Goal: Transaction & Acquisition: Purchase product/service

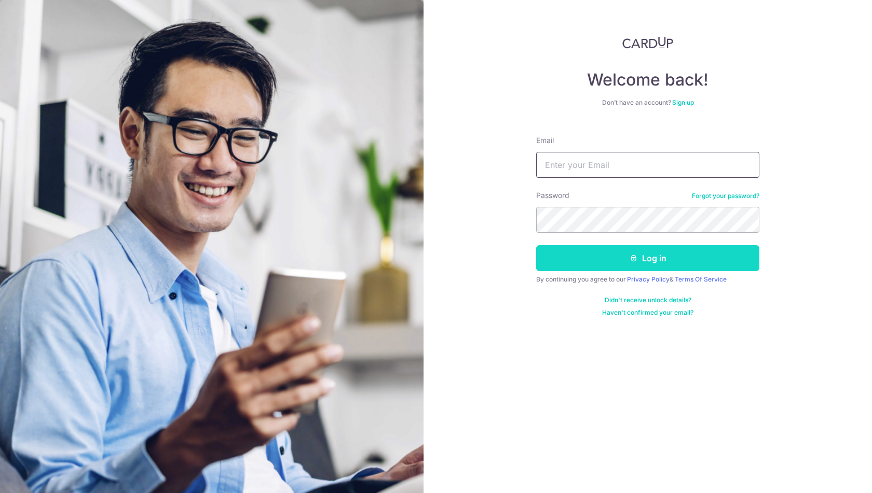
type input "gavinchua91@gmail.com"
click at [612, 265] on button "Log in" at bounding box center [647, 258] width 223 height 26
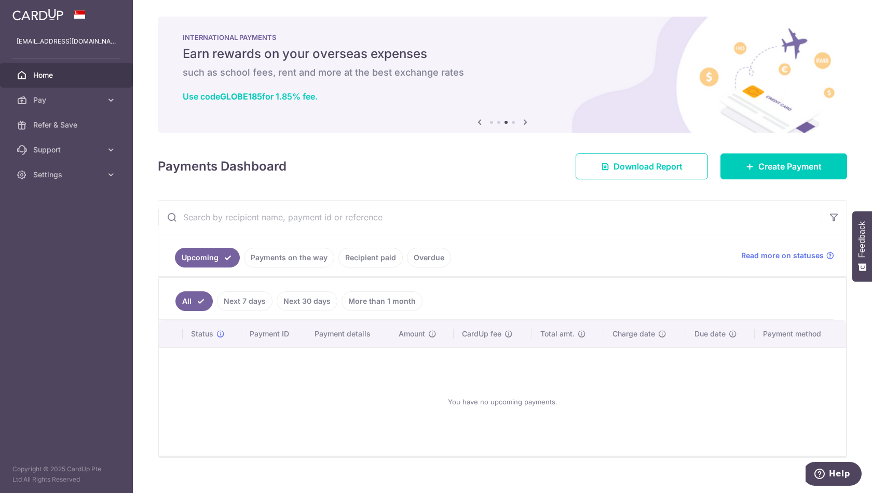
click at [216, 372] on div "You have no upcoming payments." at bounding box center [502, 401] width 662 height 91
click at [741, 174] on link "Create Payment" at bounding box center [783, 167] width 127 height 26
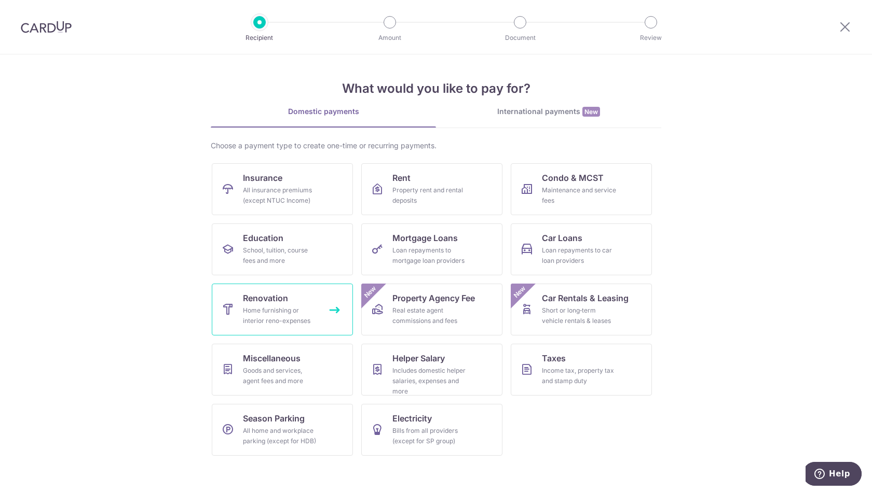
click at [296, 305] on link "Renovation Home furnishing or interior reno-expenses" at bounding box center [282, 310] width 141 height 52
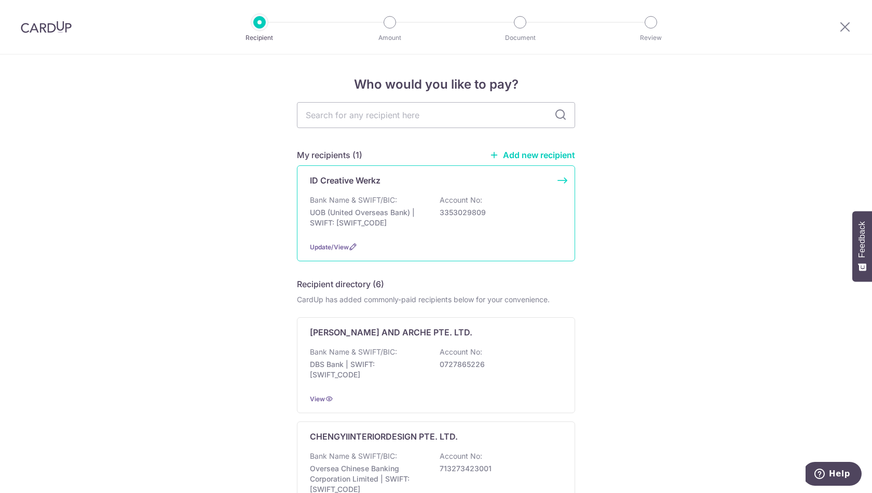
click at [435, 186] on div "ID Creative Werkz" at bounding box center [430, 180] width 240 height 12
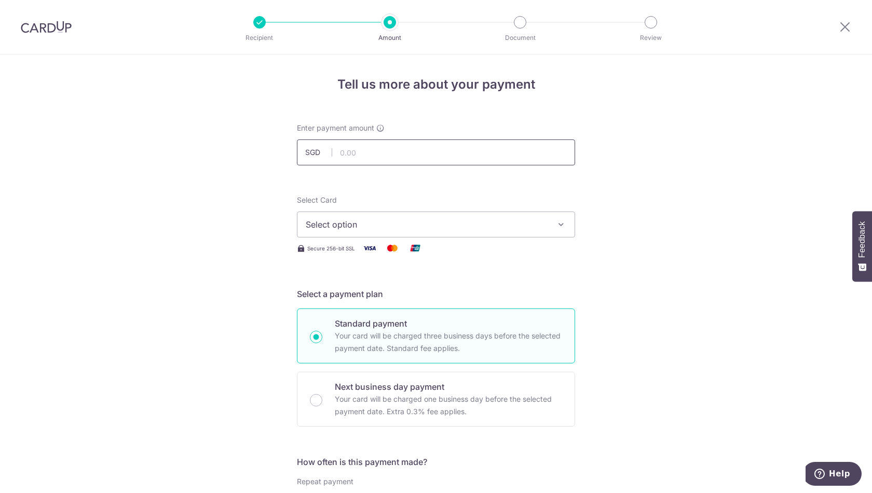
click at [430, 152] on input "text" at bounding box center [436, 153] width 278 height 26
click at [408, 229] on span "Select option" at bounding box center [427, 224] width 242 height 12
click at [418, 155] on input "text" at bounding box center [436, 153] width 278 height 26
type input "19,500.00"
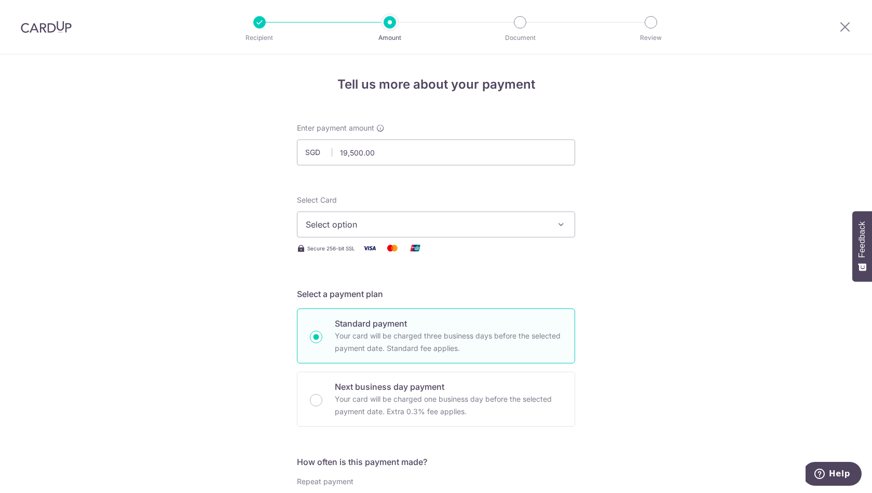
click at [364, 226] on span "Select option" at bounding box center [427, 224] width 242 height 12
click at [353, 289] on link "**** 7783" at bounding box center [435, 298] width 277 height 25
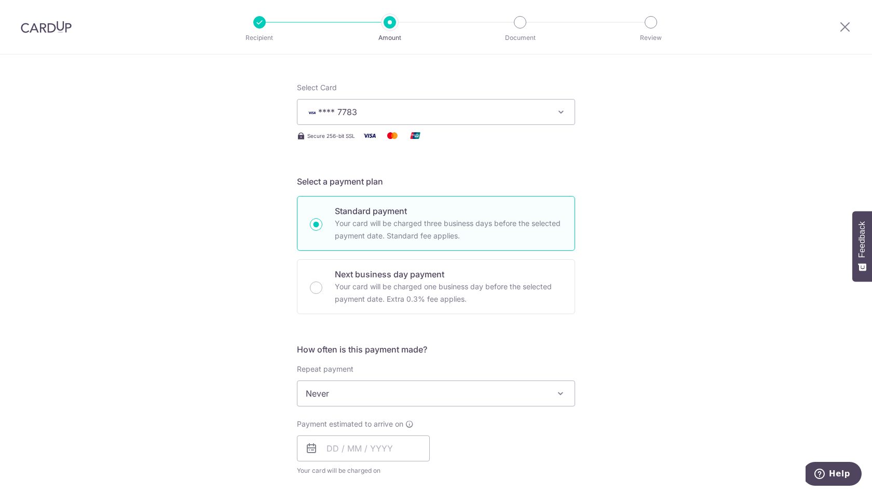
scroll to position [121, 0]
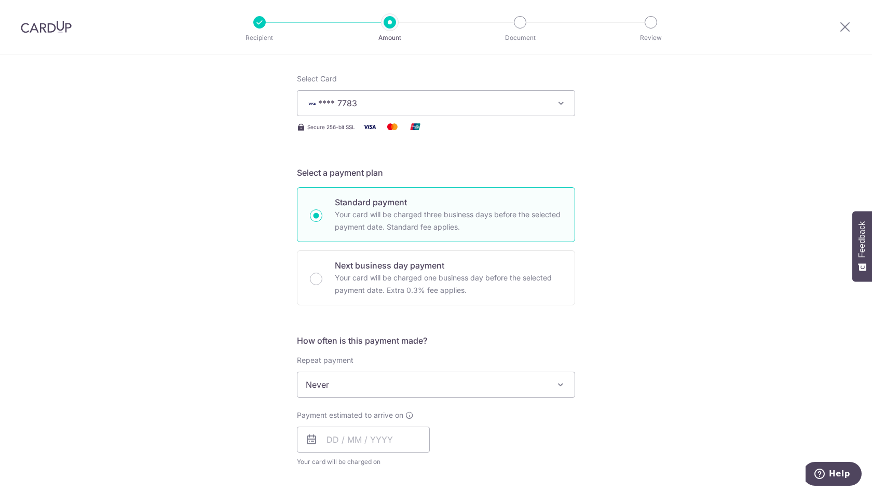
click at [395, 388] on span "Never" at bounding box center [435, 384] width 277 height 25
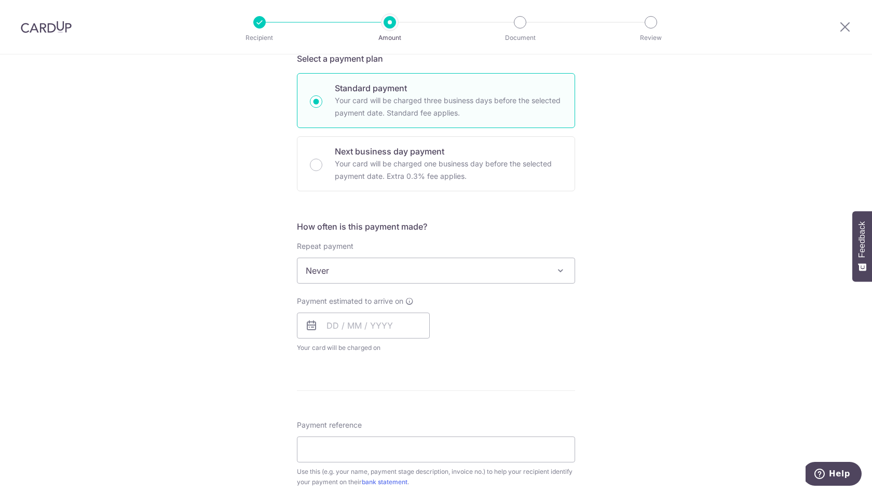
scroll to position [239, 0]
click at [368, 319] on input "text" at bounding box center [363, 323] width 133 height 26
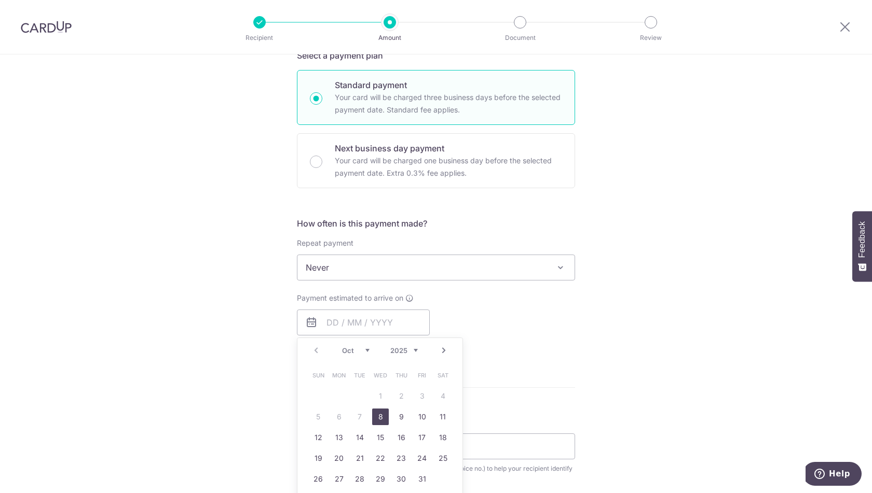
click at [381, 417] on link "8" at bounding box center [380, 417] width 17 height 17
type input "[DATE]"
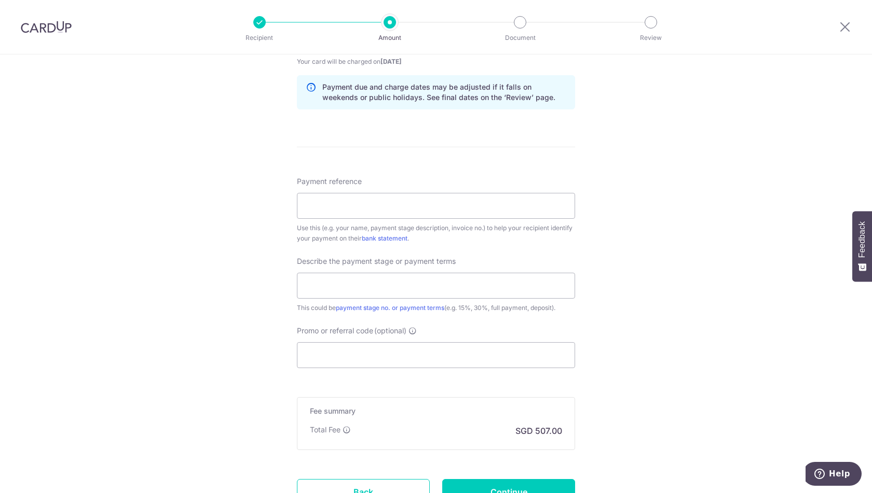
scroll to position [522, 0]
click at [275, 283] on div "Tell us more about your payment Enter payment amount SGD 19,500.00 19500.00 Sel…" at bounding box center [436, 57] width 872 height 1051
click at [325, 202] on input "Payment reference" at bounding box center [436, 205] width 278 height 26
type input "GavinChuaSimsUrbanOasis"
click at [352, 288] on input "text" at bounding box center [436, 285] width 278 height 26
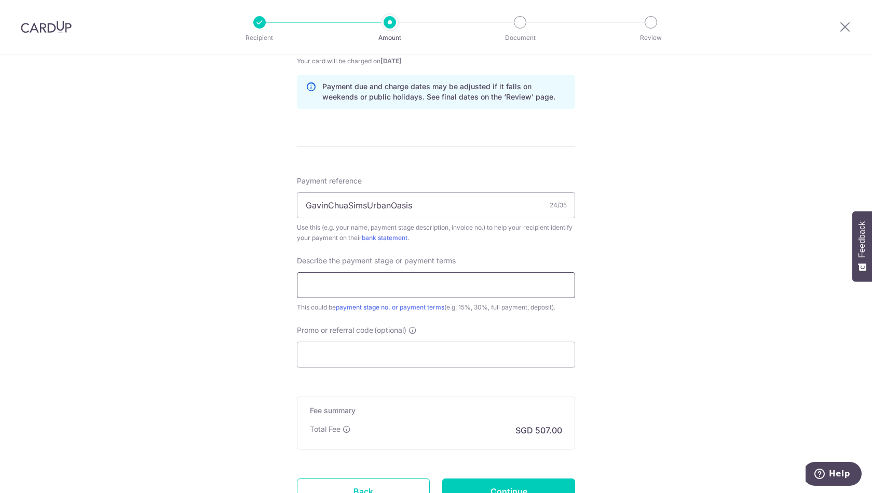
click at [368, 284] on input "text" at bounding box center [436, 285] width 278 height 26
type input "3"
click at [337, 274] on input "text" at bounding box center [436, 285] width 278 height 26
click at [305, 283] on input "10% Reno Cost" at bounding box center [436, 285] width 278 height 26
type input "30% Reno Cost"
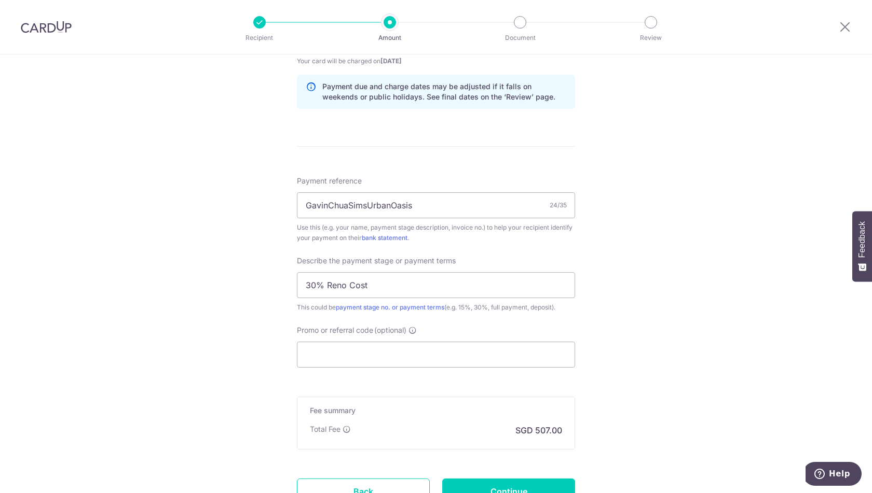
click at [268, 295] on div "Tell us more about your payment Enter payment amount SGD 19,500.00 19500.00 Sel…" at bounding box center [436, 57] width 872 height 1051
click at [361, 346] on input "Promo or referral code (optional)" at bounding box center [436, 355] width 278 height 26
click at [334, 351] on input "Promo or referral code (optional)" at bounding box center [436, 355] width 278 height 26
paste input "RENO25ONE"
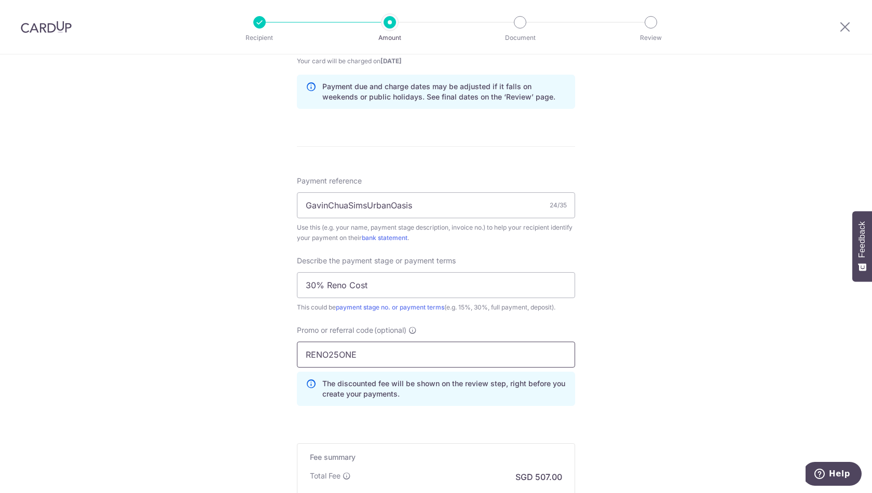
type input "RENO25ONE"
click at [230, 363] on div "Tell us more about your payment Enter payment amount SGD 19,500.00 19500.00 Sel…" at bounding box center [436, 80] width 872 height 1097
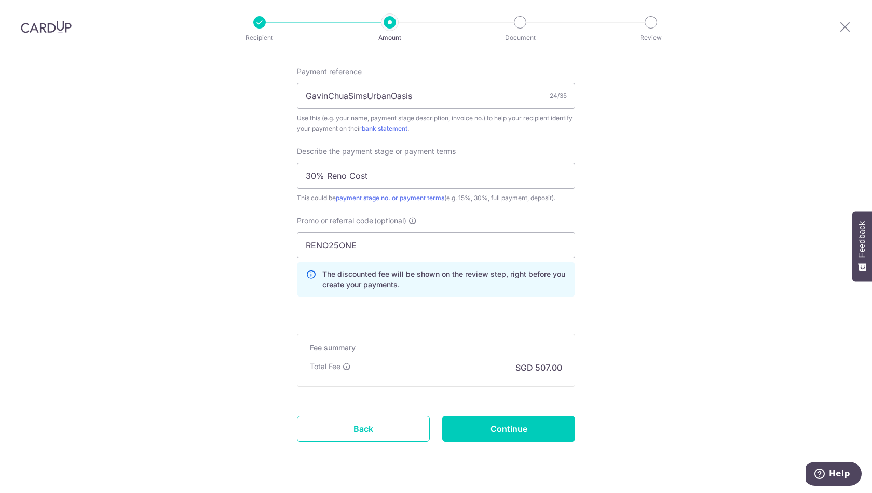
scroll to position [654, 0]
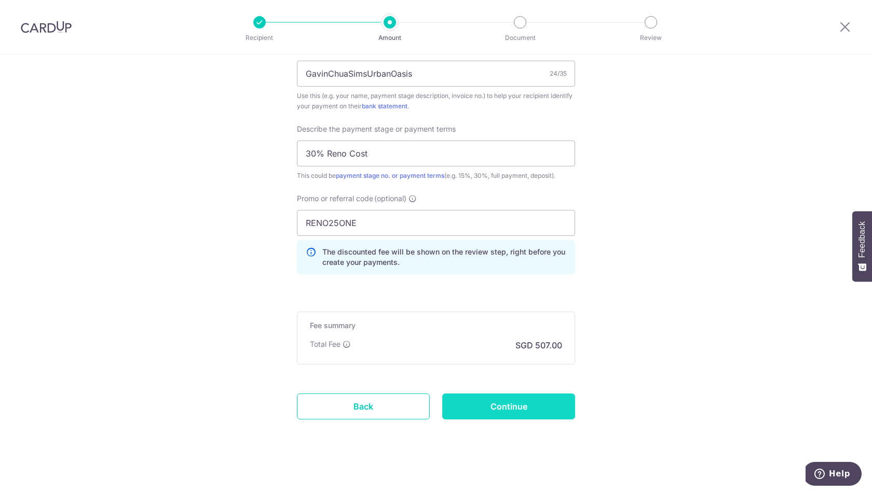
click at [510, 404] on input "Continue" at bounding box center [508, 407] width 133 height 26
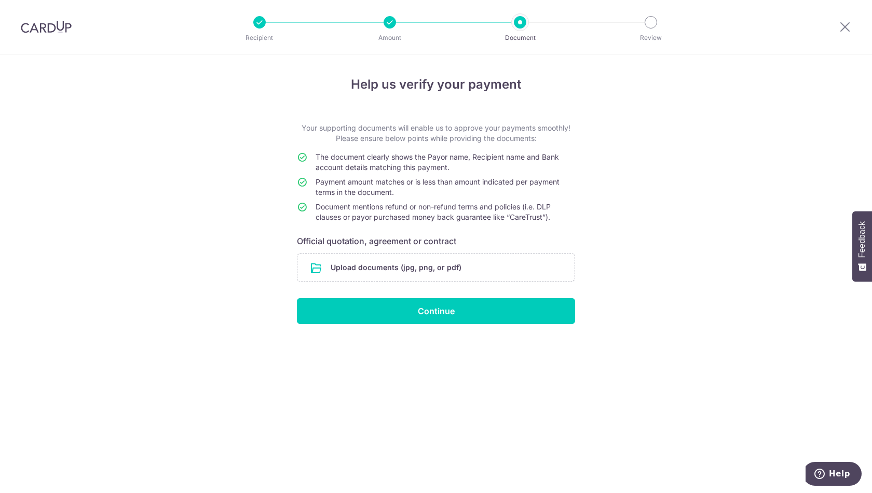
click at [389, 23] on div at bounding box center [389, 22] width 12 height 12
click at [390, 21] on div at bounding box center [389, 22] width 12 height 12
drag, startPoint x: 844, startPoint y: 29, endPoint x: 477, endPoint y: 48, distance: 366.8
click at [844, 29] on icon at bounding box center [844, 26] width 12 height 13
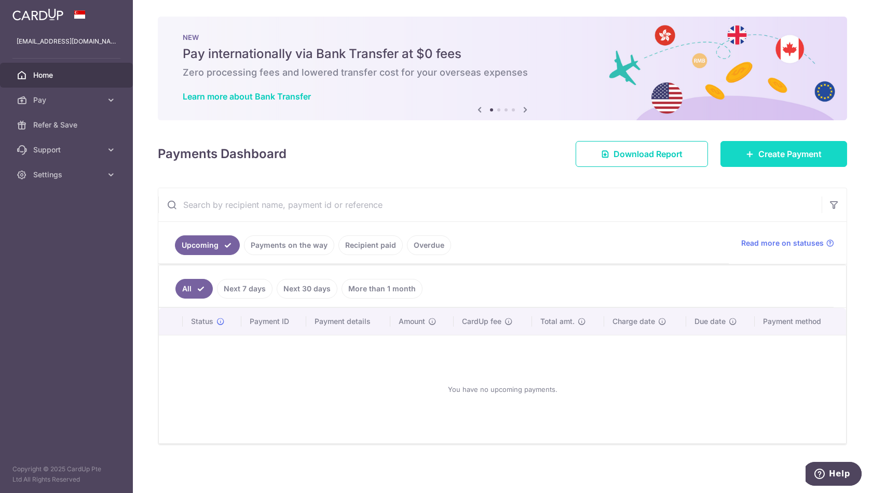
click at [739, 159] on link "Create Payment" at bounding box center [783, 154] width 127 height 26
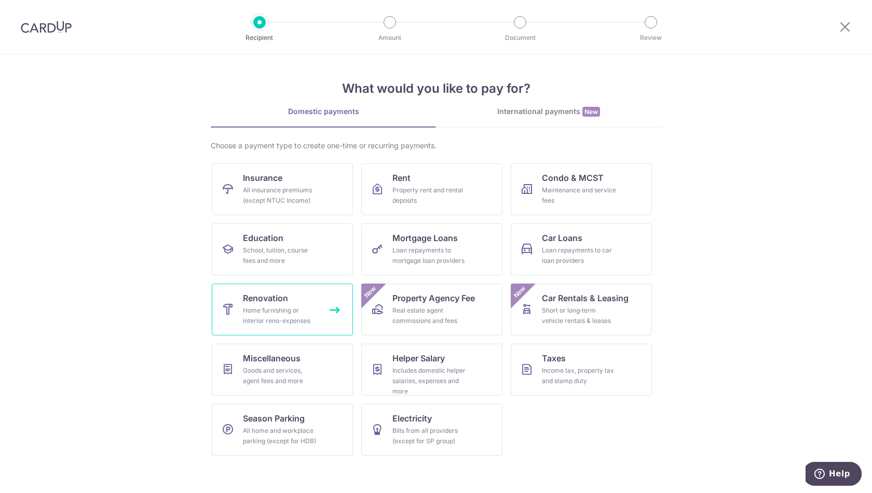
click at [291, 293] on link "Renovation Home furnishing or interior reno-expenses" at bounding box center [282, 310] width 141 height 52
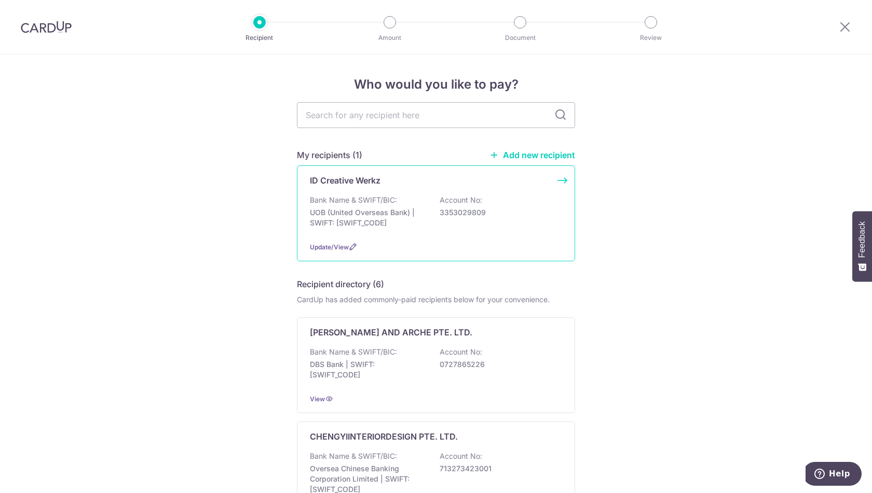
click at [435, 201] on div "Bank Name & SWIFT/BIC: UOB (United Overseas Bank) | SWIFT: [SWIFT_CODE] Account…" at bounding box center [436, 214] width 252 height 38
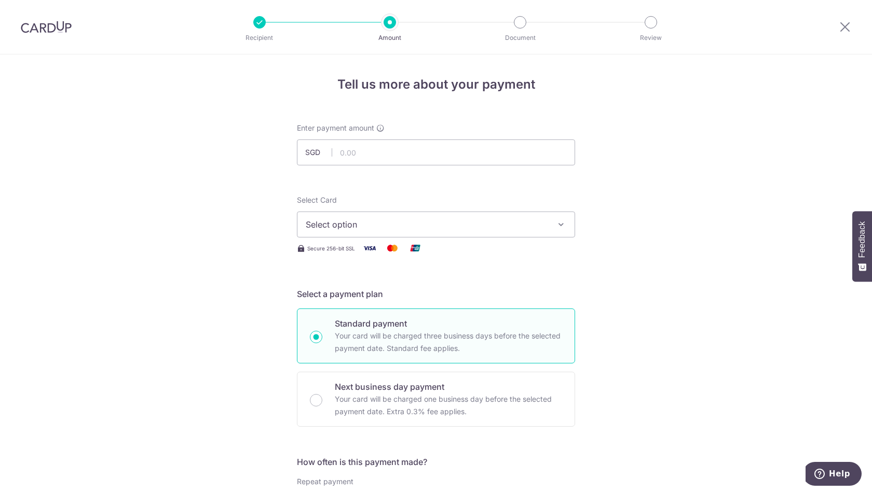
drag, startPoint x: 0, startPoint y: 0, endPoint x: 510, endPoint y: 66, distance: 514.3
type input "19,300.00"
click at [377, 221] on span "Select option" at bounding box center [427, 224] width 242 height 12
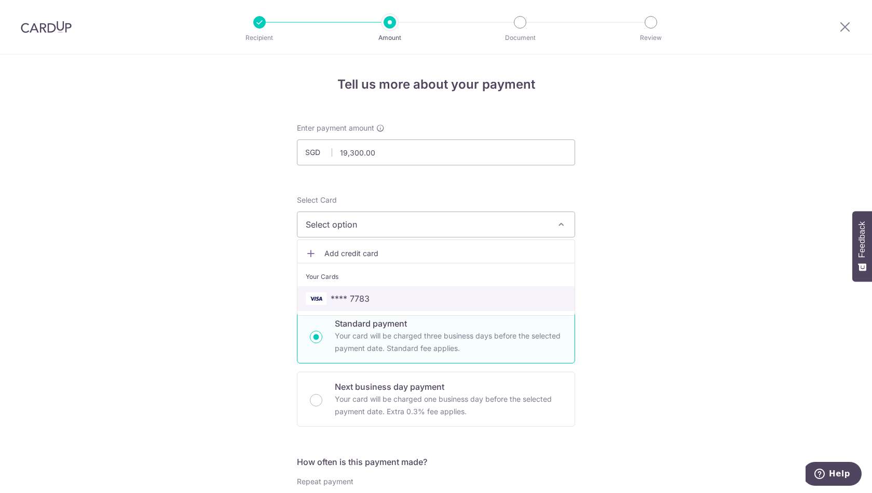
click at [368, 299] on span "**** 7783" at bounding box center [436, 299] width 260 height 12
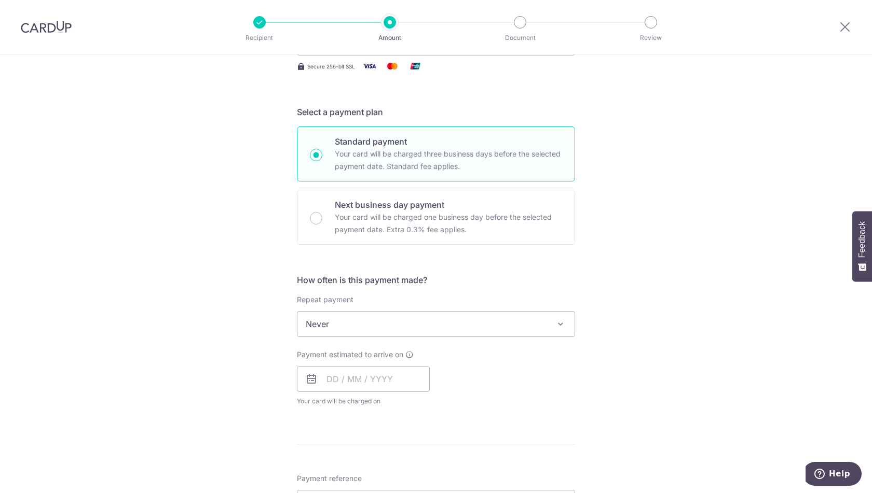
scroll to position [183, 0]
click at [361, 327] on span "Never" at bounding box center [435, 323] width 277 height 25
click at [346, 378] on input "text" at bounding box center [363, 379] width 133 height 26
click at [377, 468] on link "8" at bounding box center [380, 473] width 17 height 17
type input "08/10/2025"
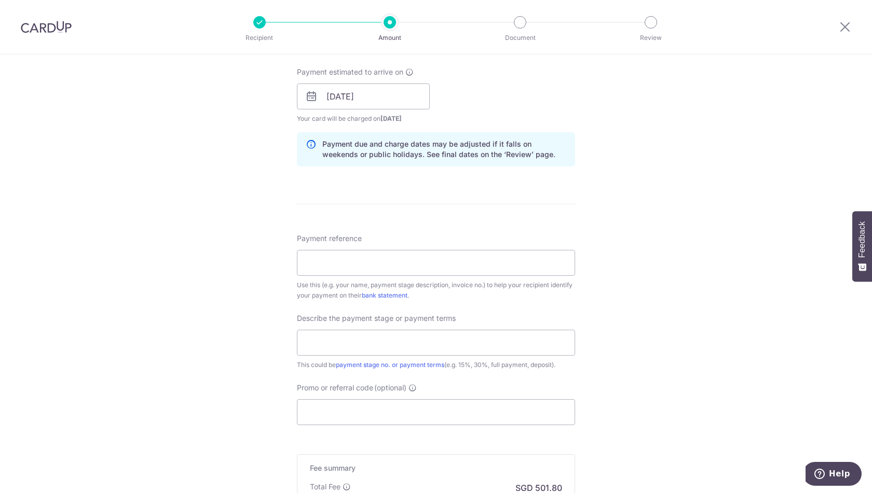
scroll to position [486, 0]
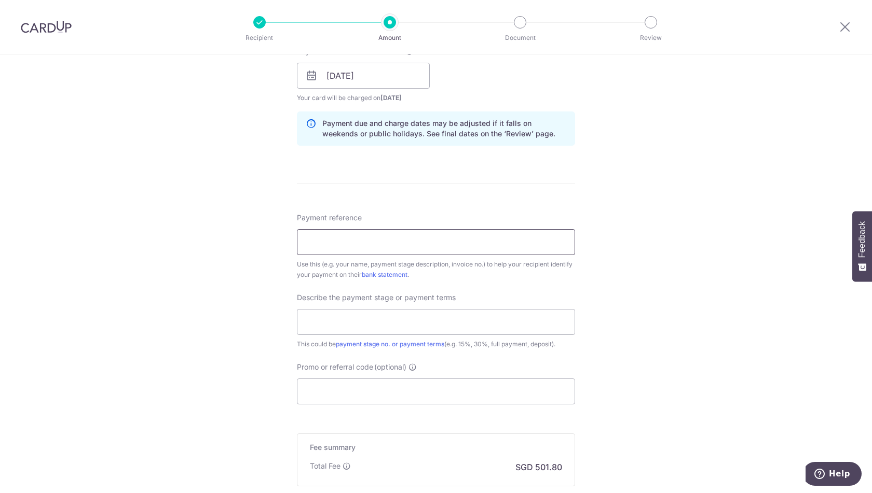
click at [360, 239] on input "Payment reference" at bounding box center [436, 242] width 278 height 26
type input "GavinChuaSimsUrbanOasis"
click at [341, 321] on input "text" at bounding box center [436, 322] width 278 height 26
type input "30% Reno Cost"
click at [348, 391] on input "Promo or referral code (optional)" at bounding box center [436, 392] width 278 height 26
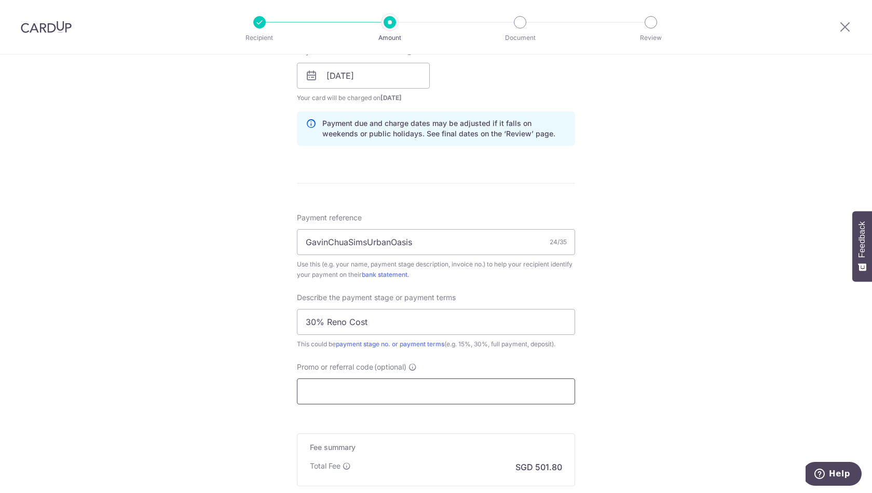
paste input "RENO25ONE"
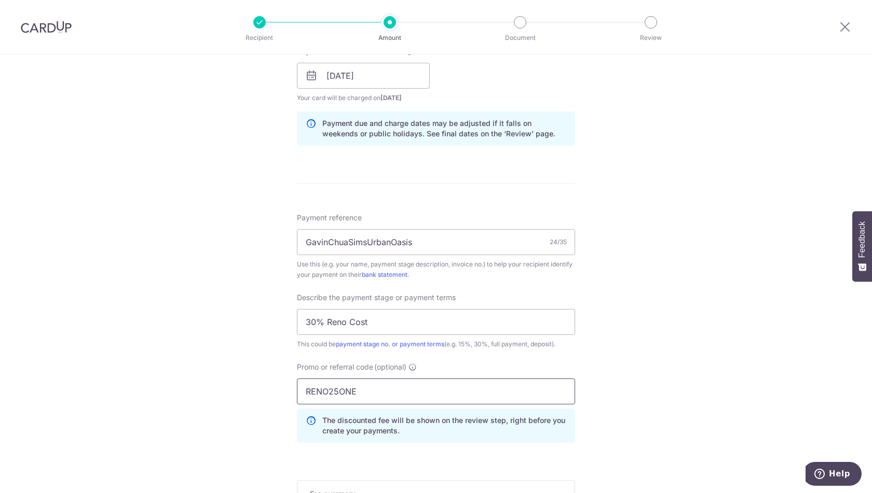
type input "RENO25ONE"
click at [244, 383] on div "Tell us more about your payment Enter payment amount SGD 19,300.00 19300.00 Sel…" at bounding box center [436, 117] width 872 height 1097
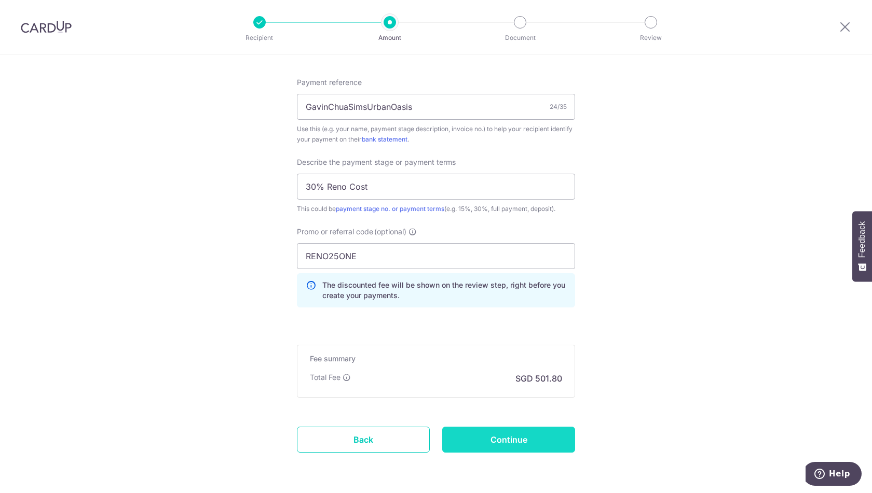
click at [474, 435] on input "Continue" at bounding box center [508, 440] width 133 height 26
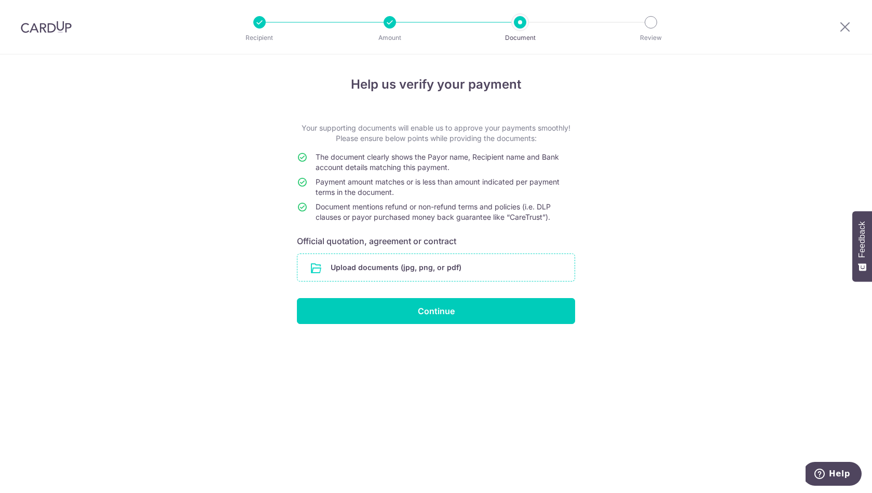
click at [403, 258] on input "file" at bounding box center [435, 267] width 277 height 27
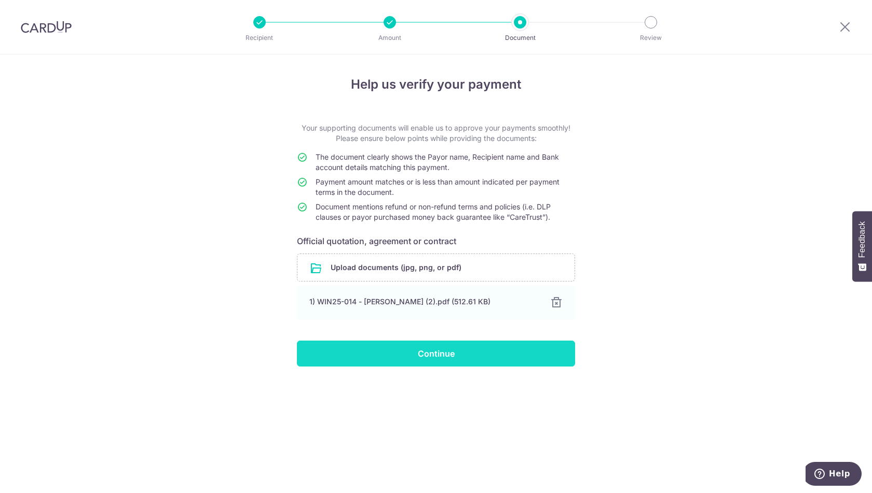
click at [392, 356] on input "Continue" at bounding box center [436, 354] width 278 height 26
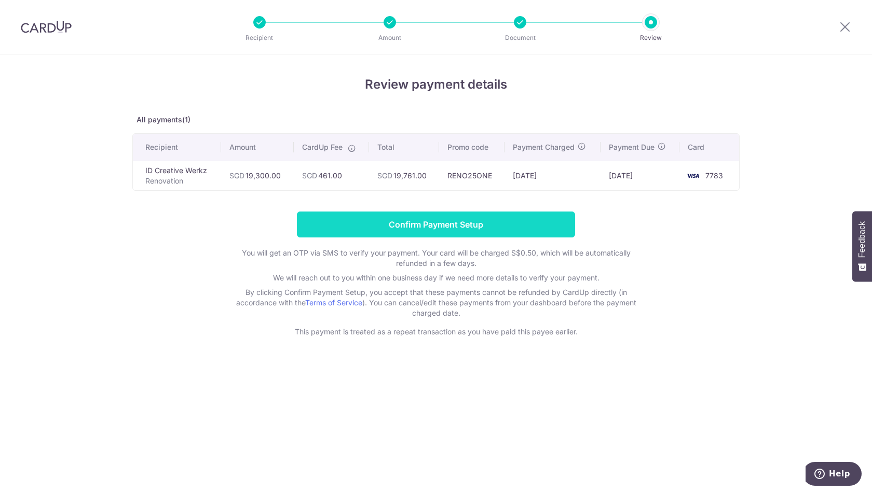
click at [427, 223] on input "Confirm Payment Setup" at bounding box center [436, 225] width 278 height 26
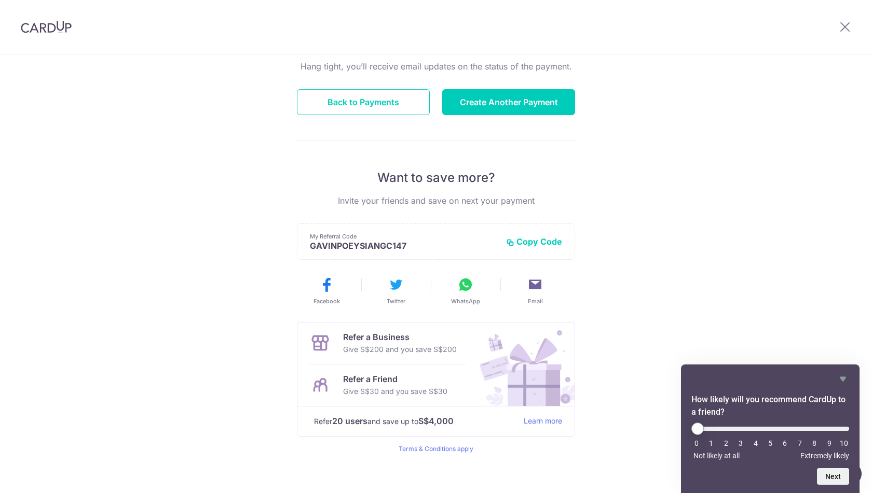
scroll to position [107, 0]
click at [399, 106] on button "Back to Payments" at bounding box center [363, 102] width 133 height 26
